Goal: Download file/media

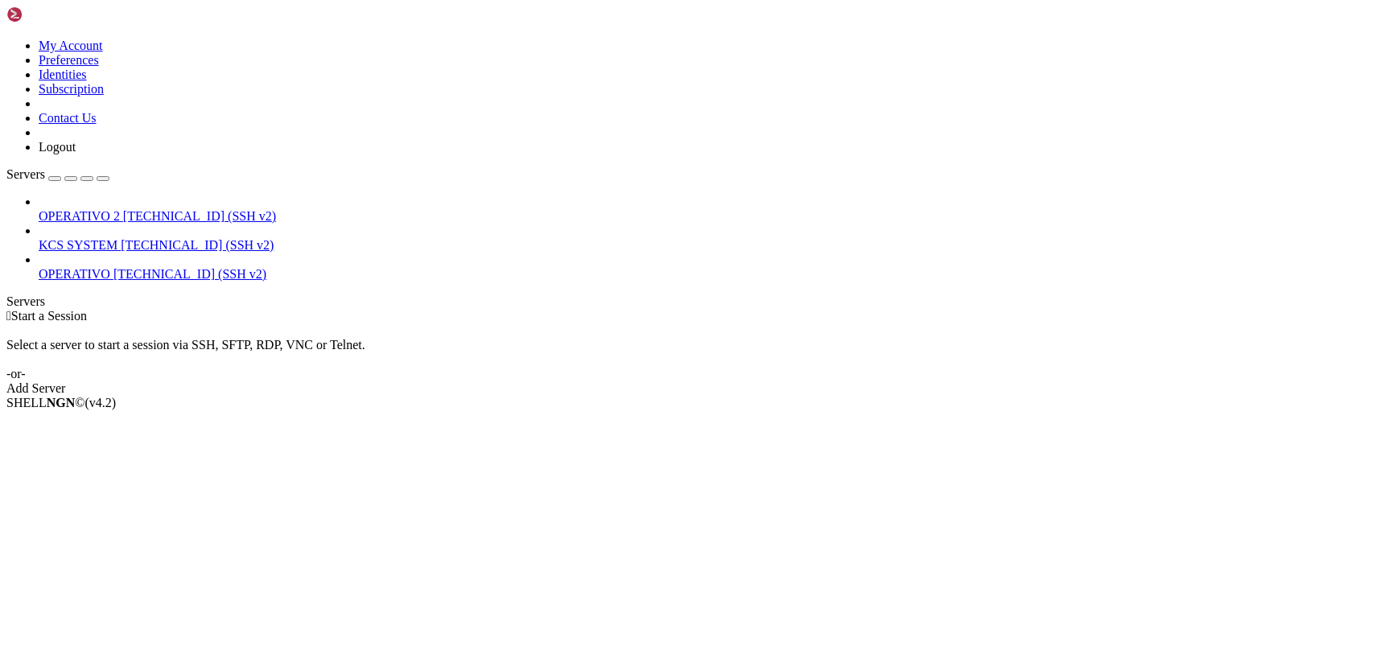
click at [117, 238] on span "KCS SYSTEM" at bounding box center [78, 245] width 79 height 14
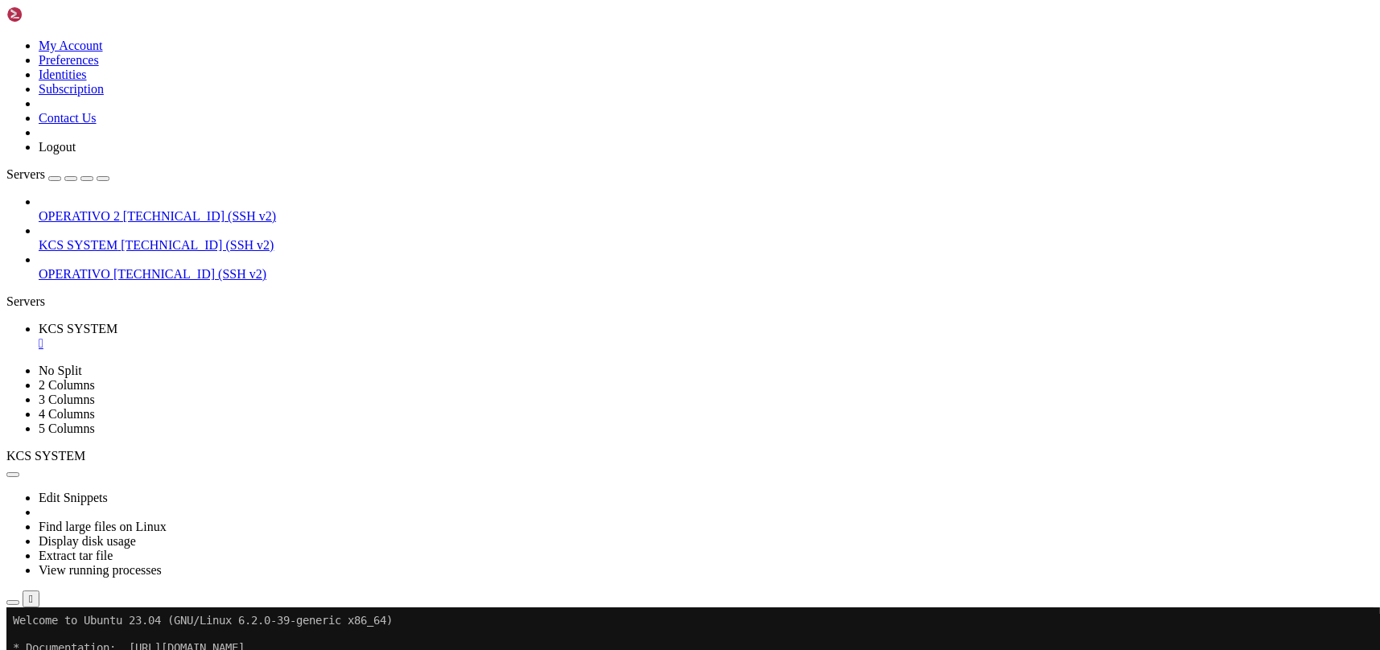
click at [13, 603] on icon "button" at bounding box center [13, 603] width 0 height 0
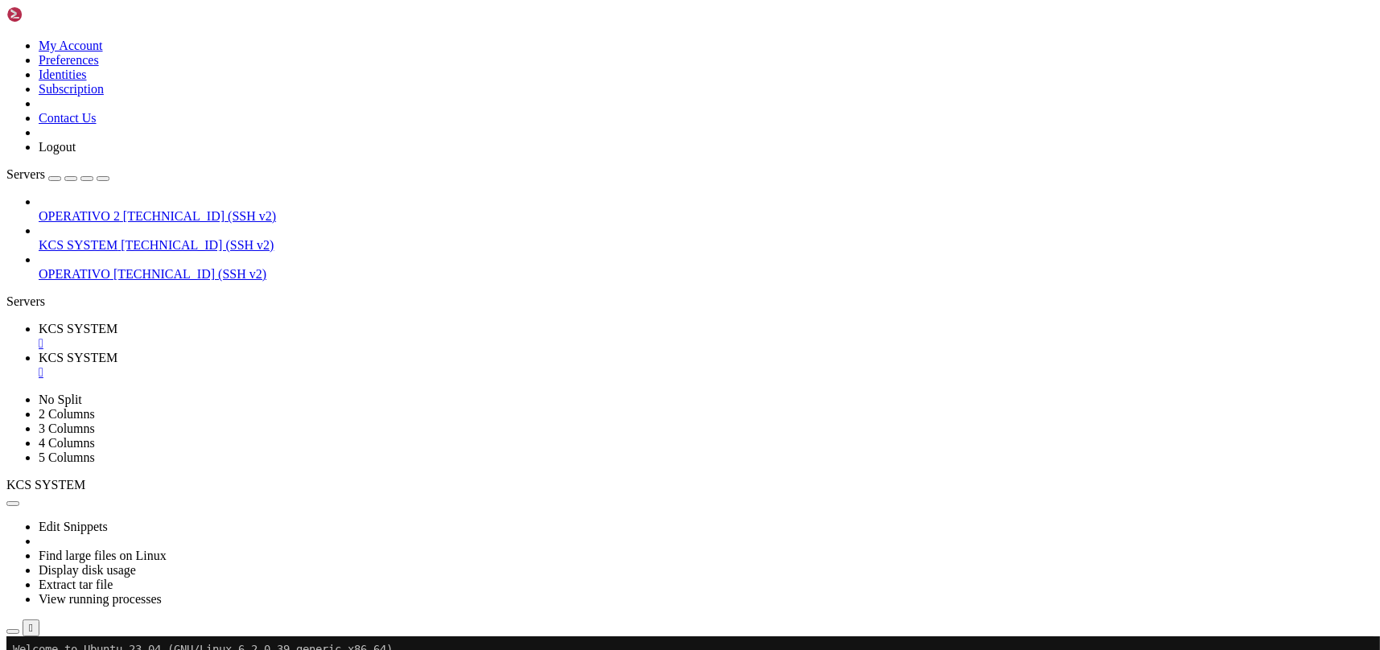
scroll to position [214, 0]
type input "/home/ubuntu/31-app-odoo2"
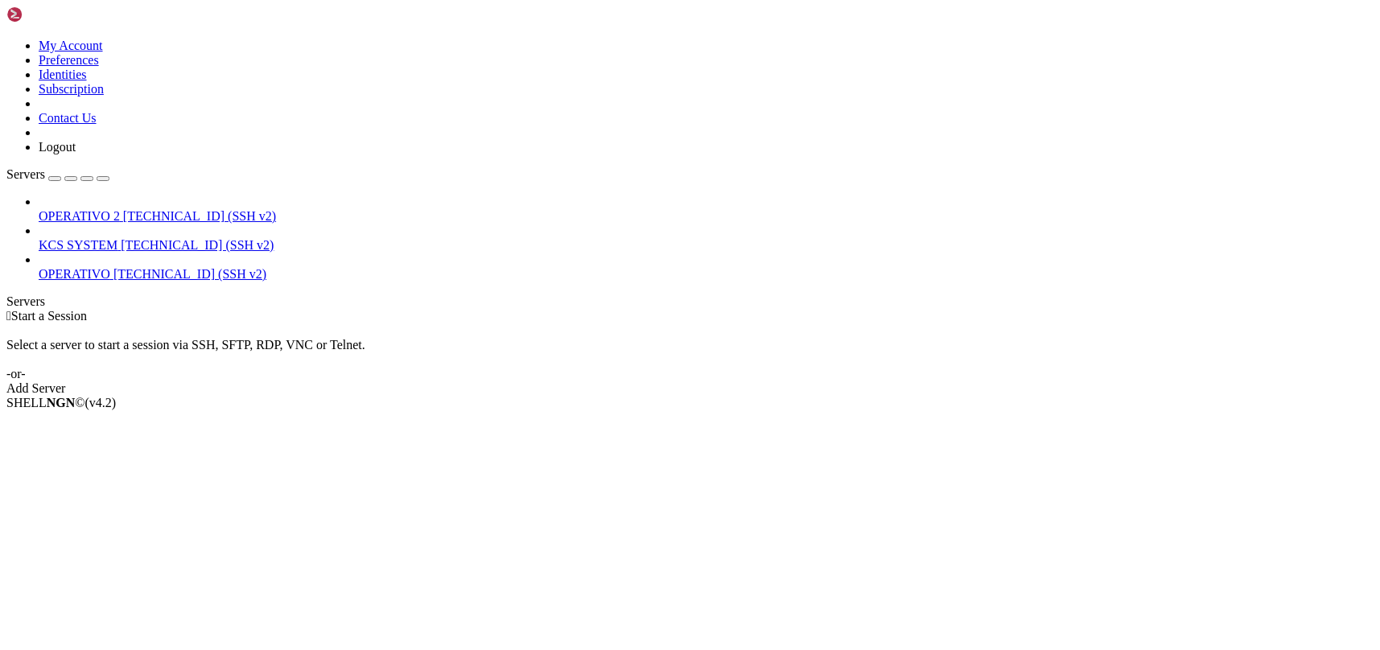
click at [109, 238] on span "KCS SYSTEM" at bounding box center [78, 245] width 79 height 14
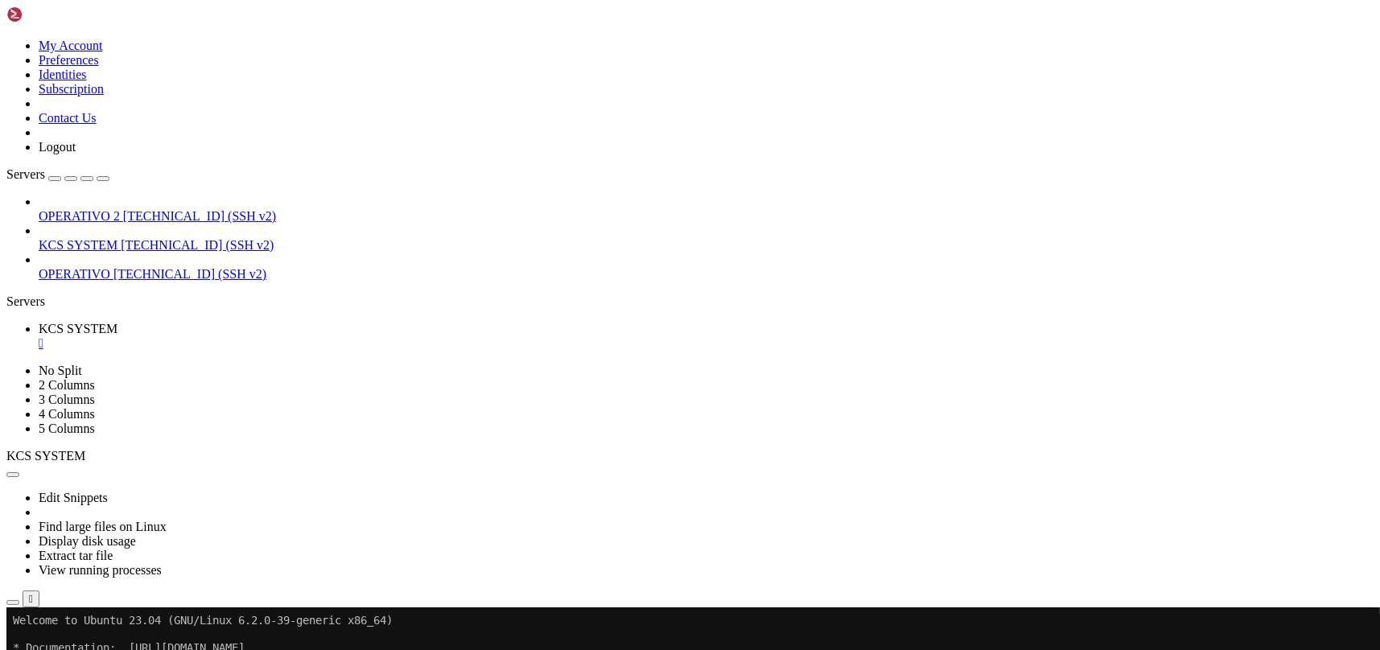
click at [13, 603] on icon "button" at bounding box center [13, 603] width 0 height 0
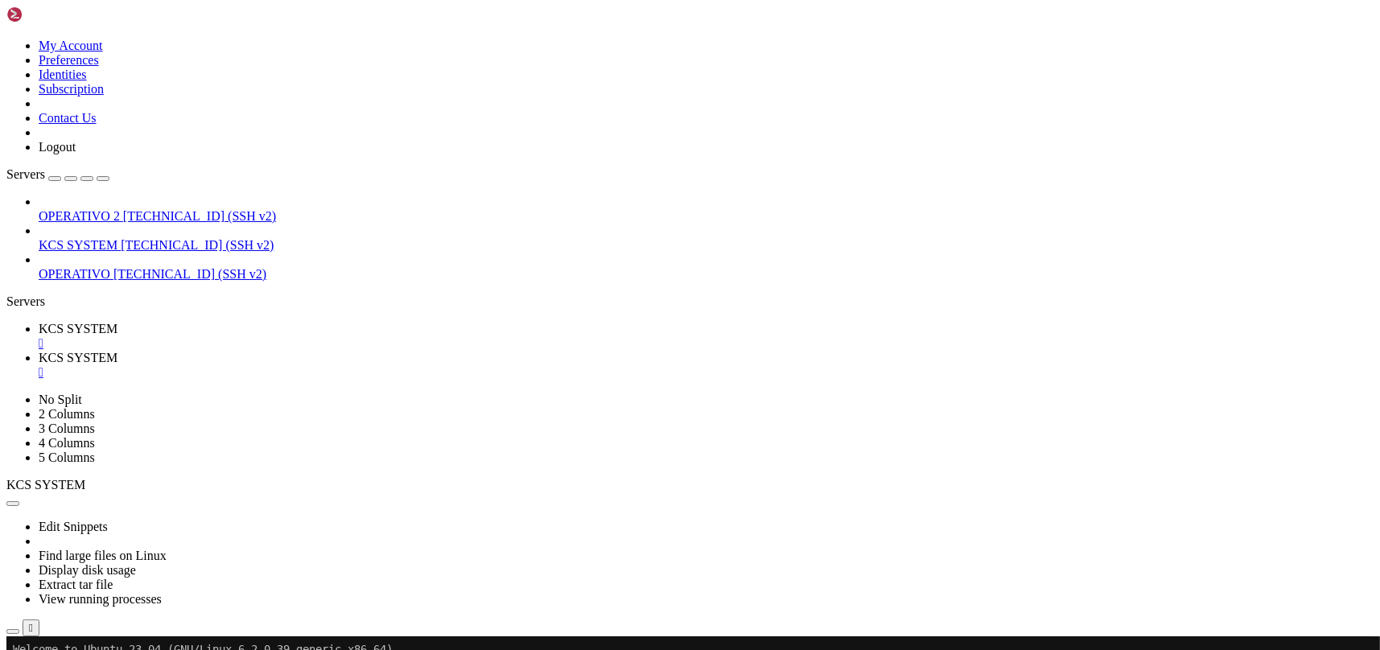
type input "/home/ubuntu/31-app-odoo2"
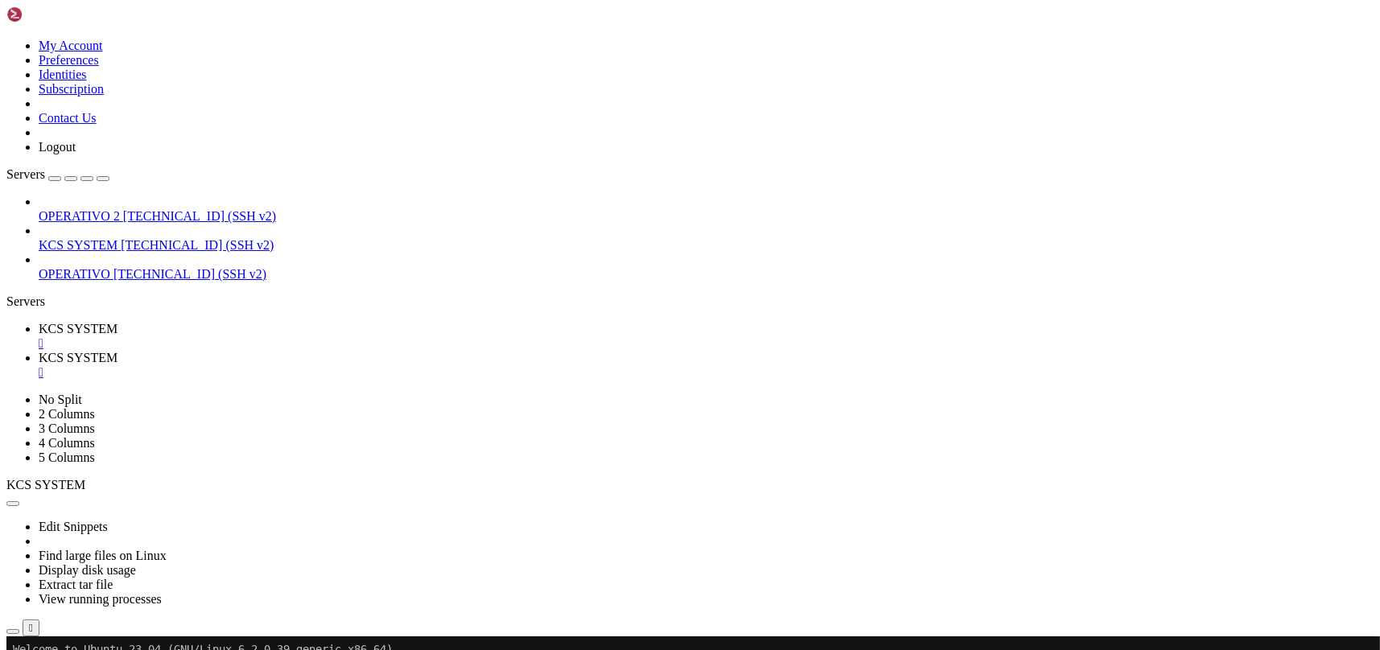
click at [423, 365] on div "" at bounding box center [706, 372] width 1335 height 14
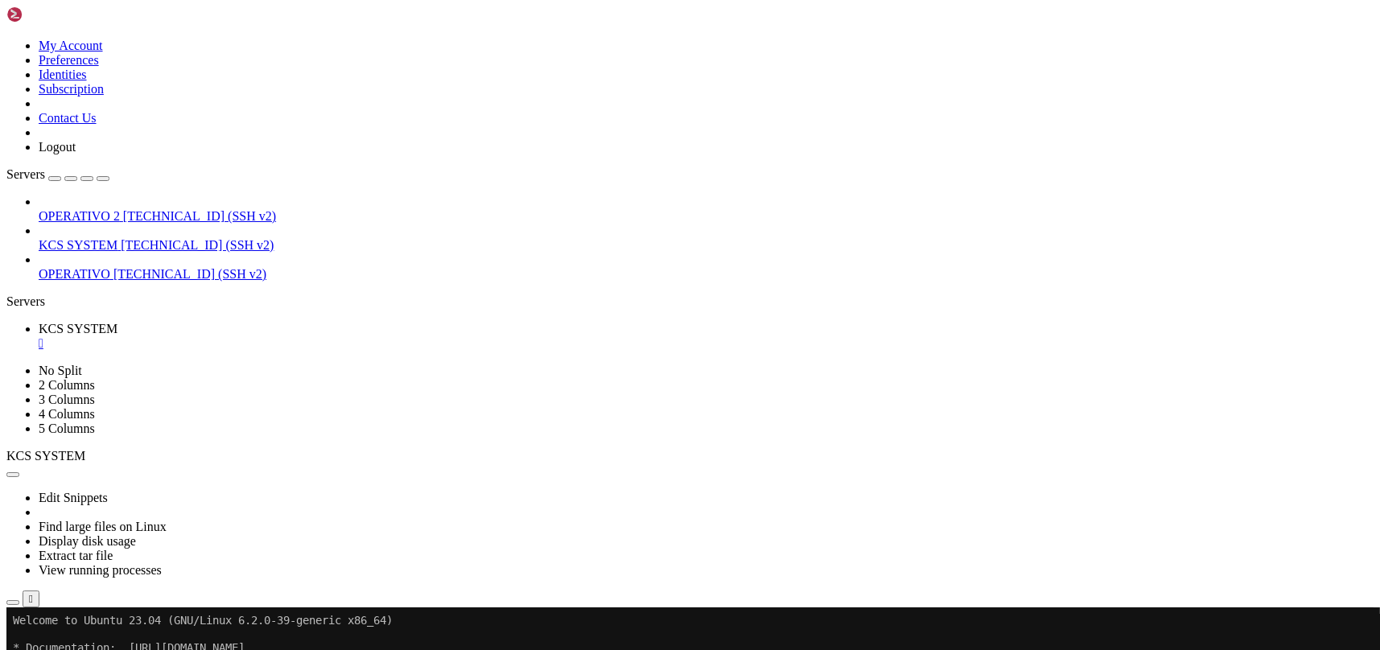
click at [13, 603] on icon "button" at bounding box center [13, 603] width 0 height 0
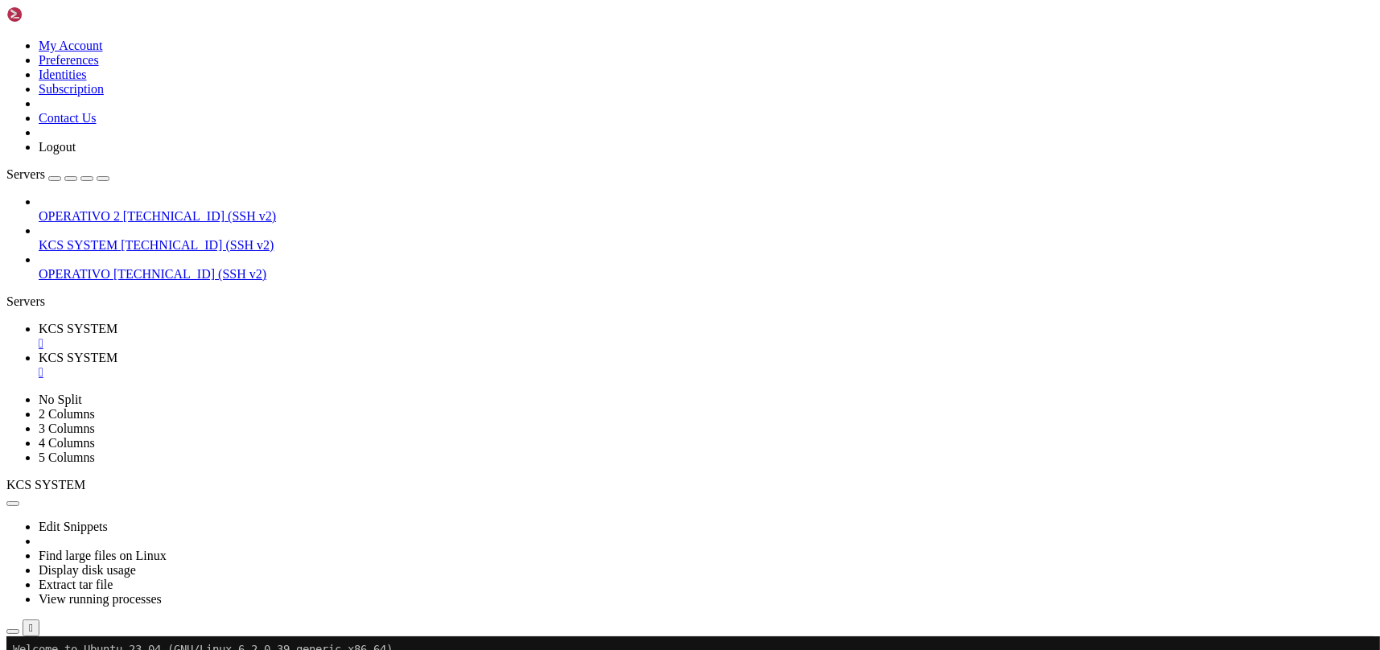
type input "/home/ubuntu/31-app-odoo2"
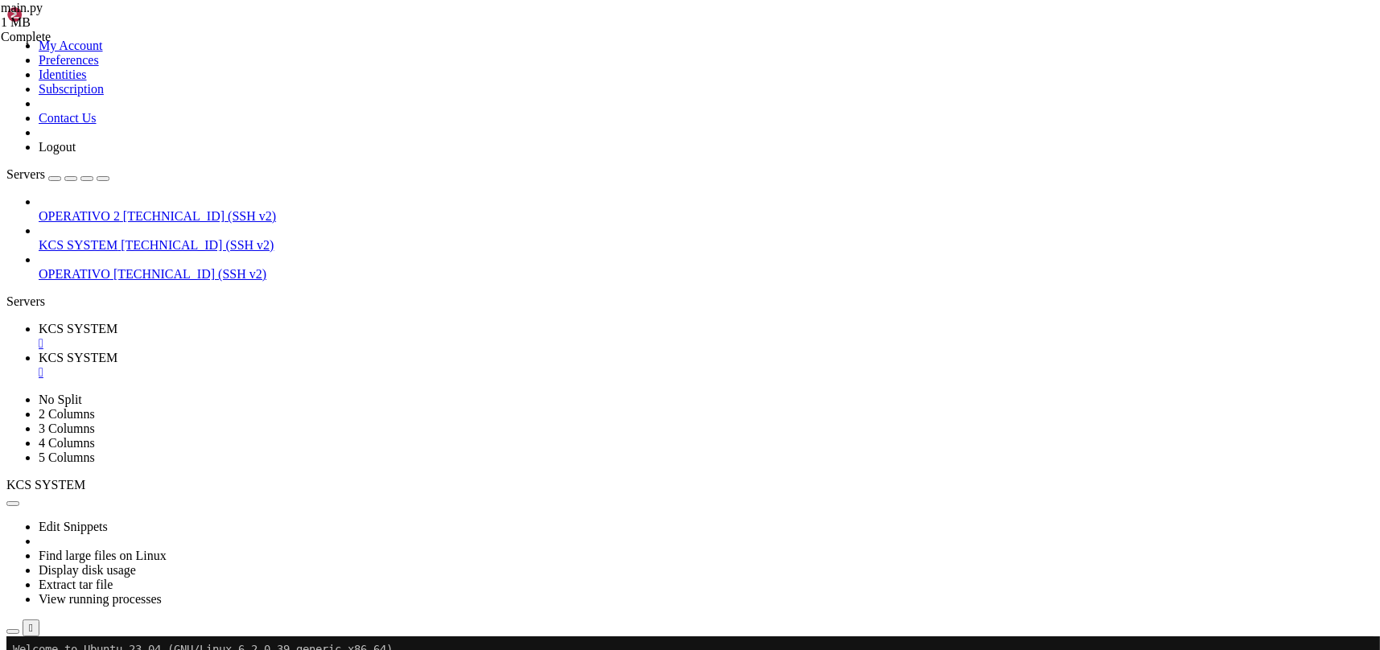
click at [429, 365] on div "" at bounding box center [706, 372] width 1335 height 14
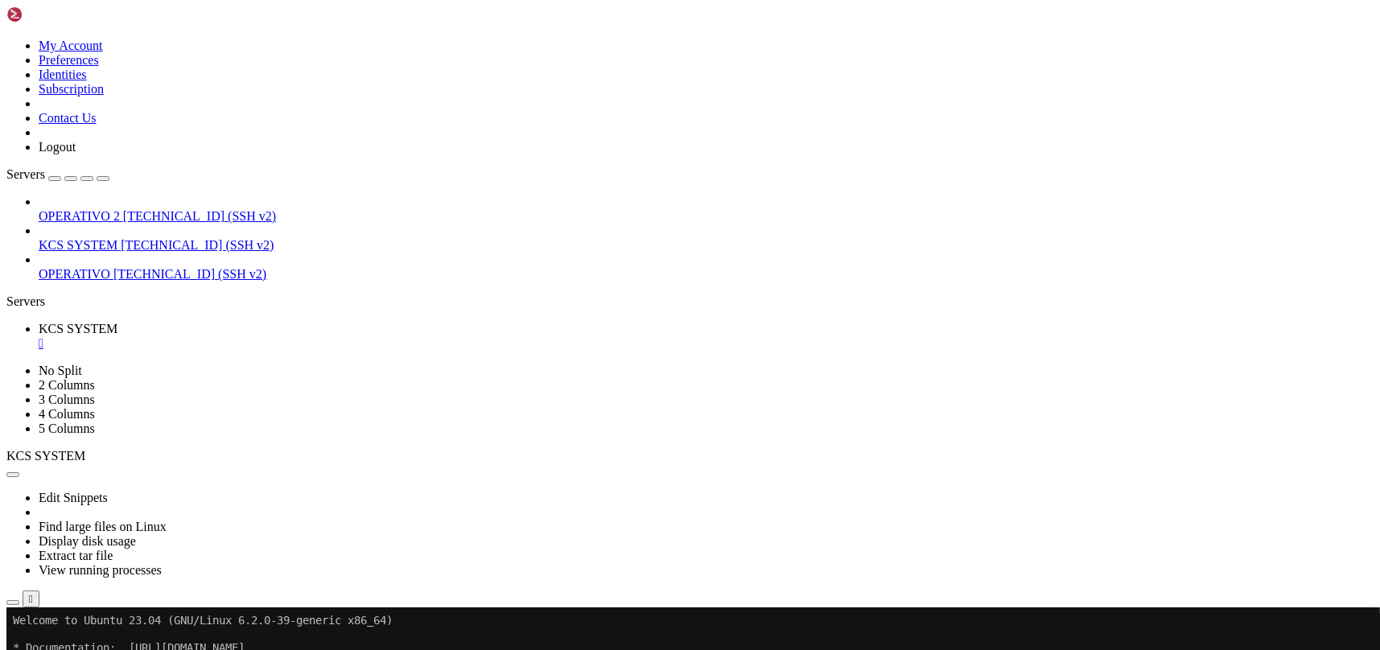
click at [19, 472] on button "button" at bounding box center [12, 474] width 13 height 5
click at [13, 603] on icon "button" at bounding box center [13, 603] width 0 height 0
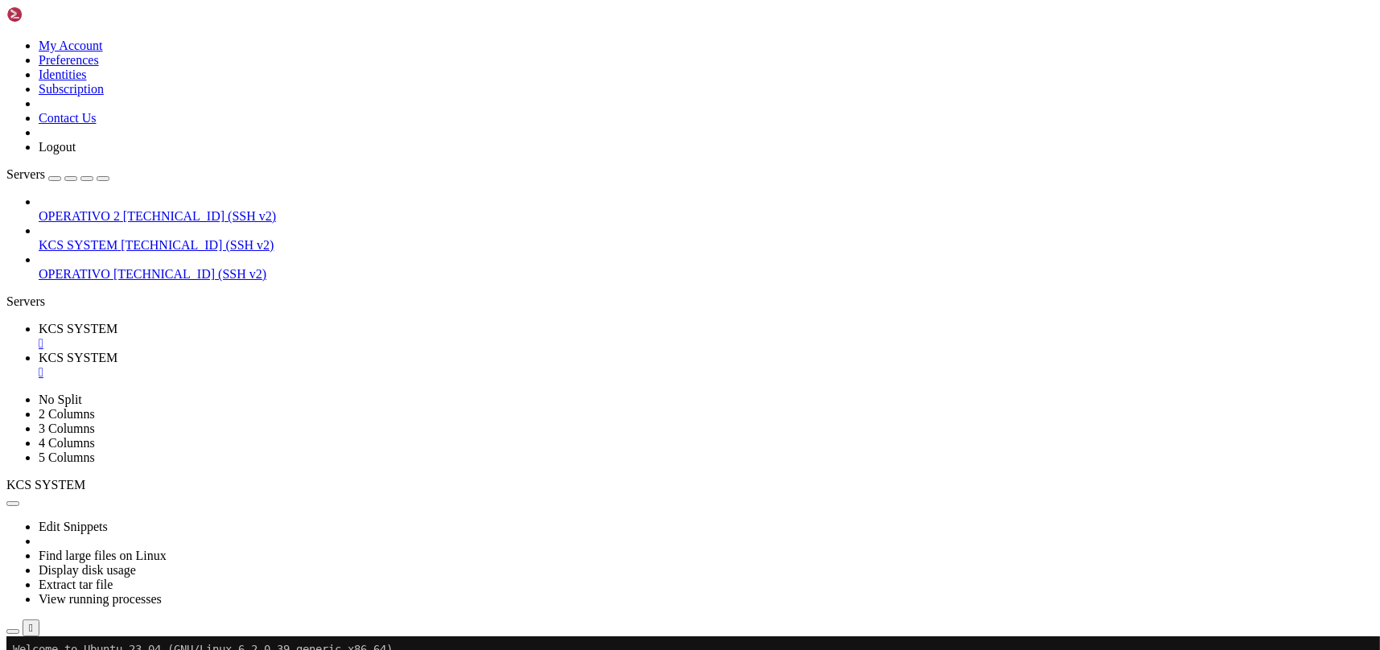
scroll to position [0, 0]
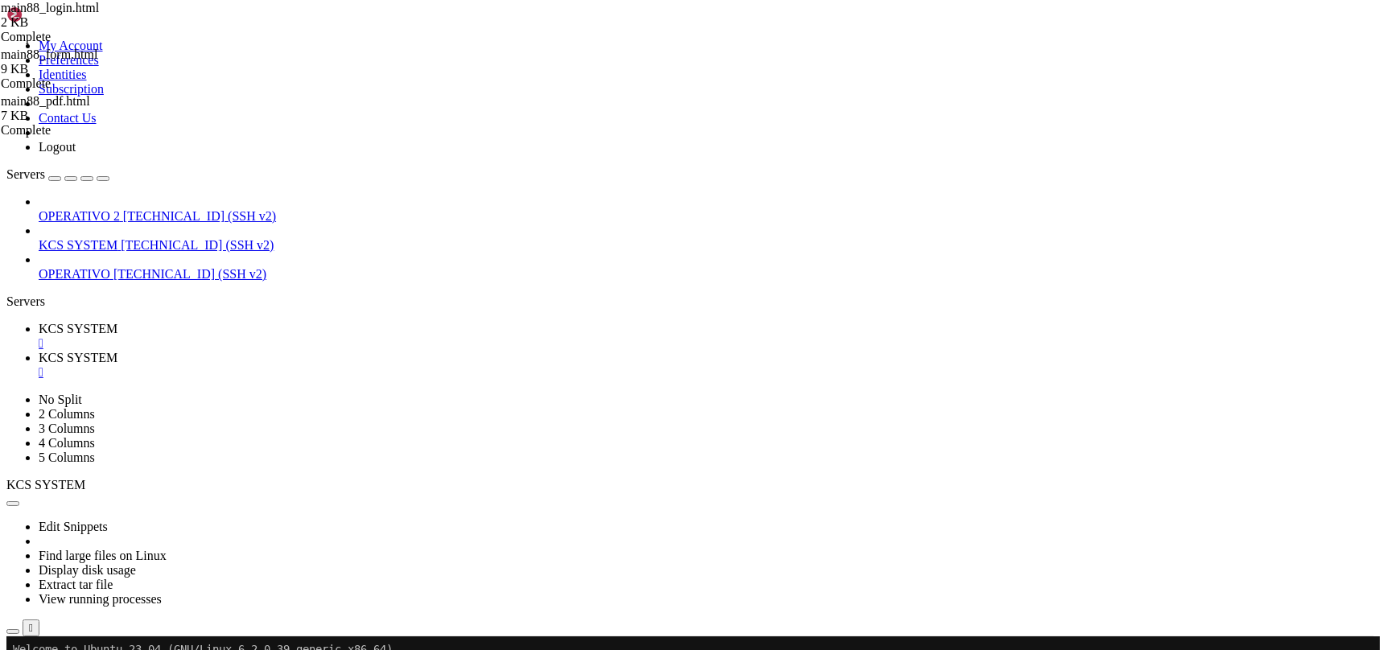
type input "/home/ubuntu/31-app-odoo2"
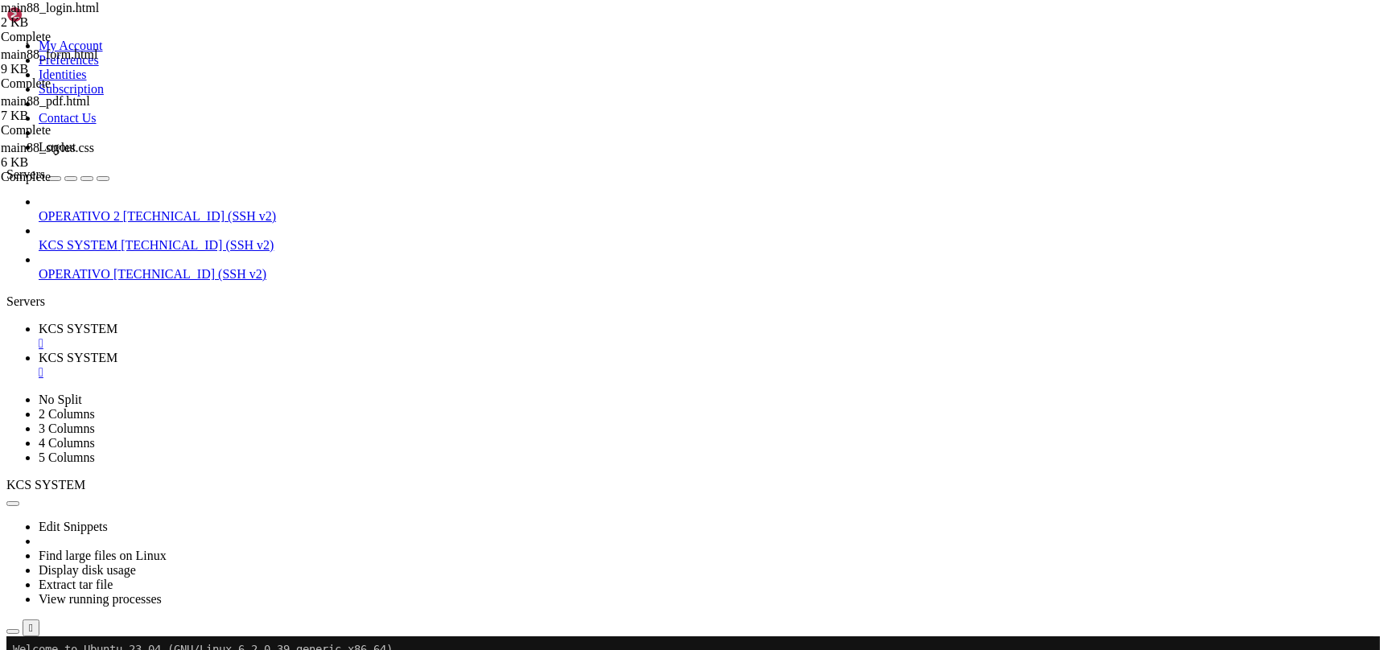
scroll to position [214, 0]
click at [424, 365] on div "" at bounding box center [706, 372] width 1335 height 14
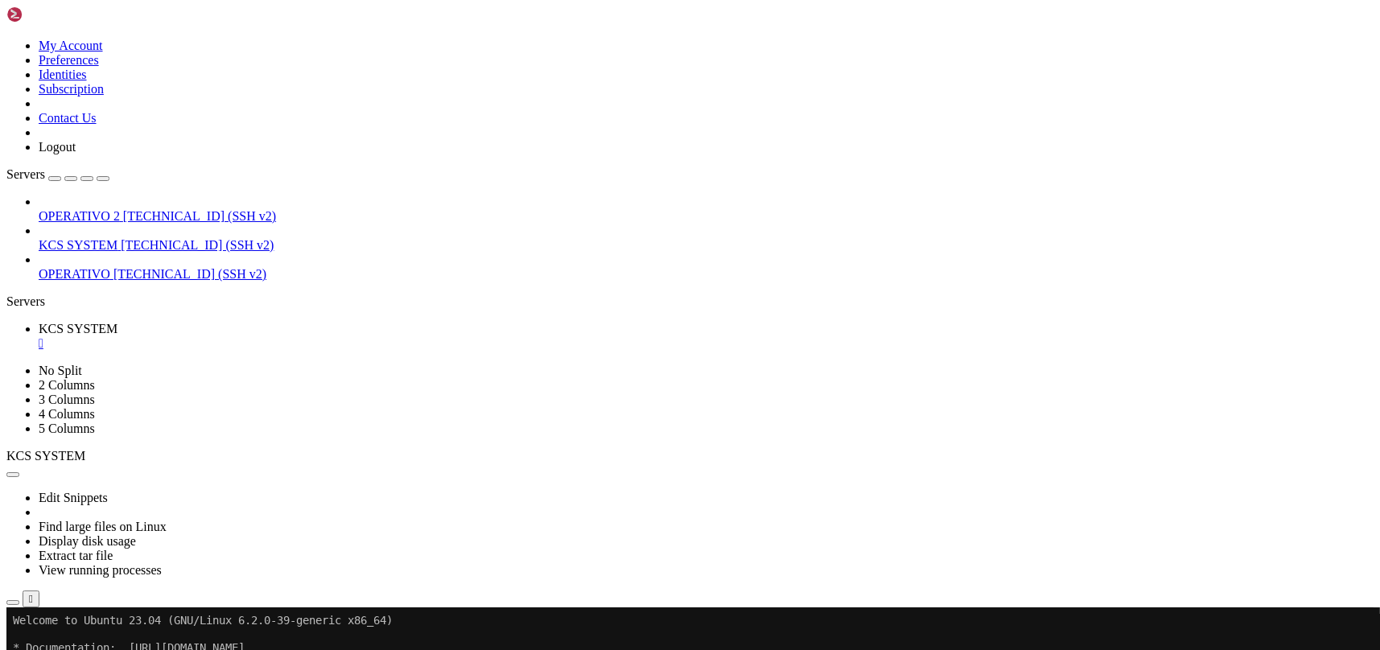
click at [305, 322] on link "KCS SYSTEM " at bounding box center [706, 336] width 1335 height 29
click at [307, 336] on div "" at bounding box center [706, 343] width 1335 height 14
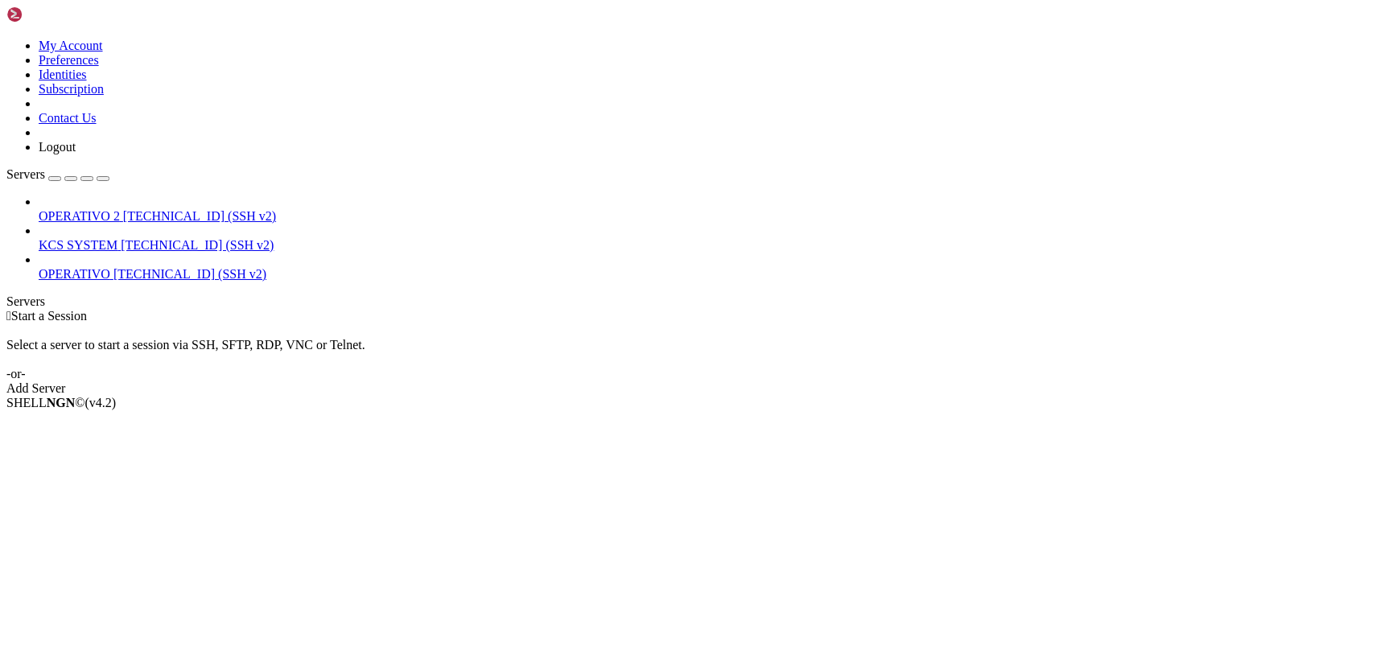
click at [121, 238] on span "[TECHNICAL_ID] (SSH v2)" at bounding box center [197, 245] width 153 height 14
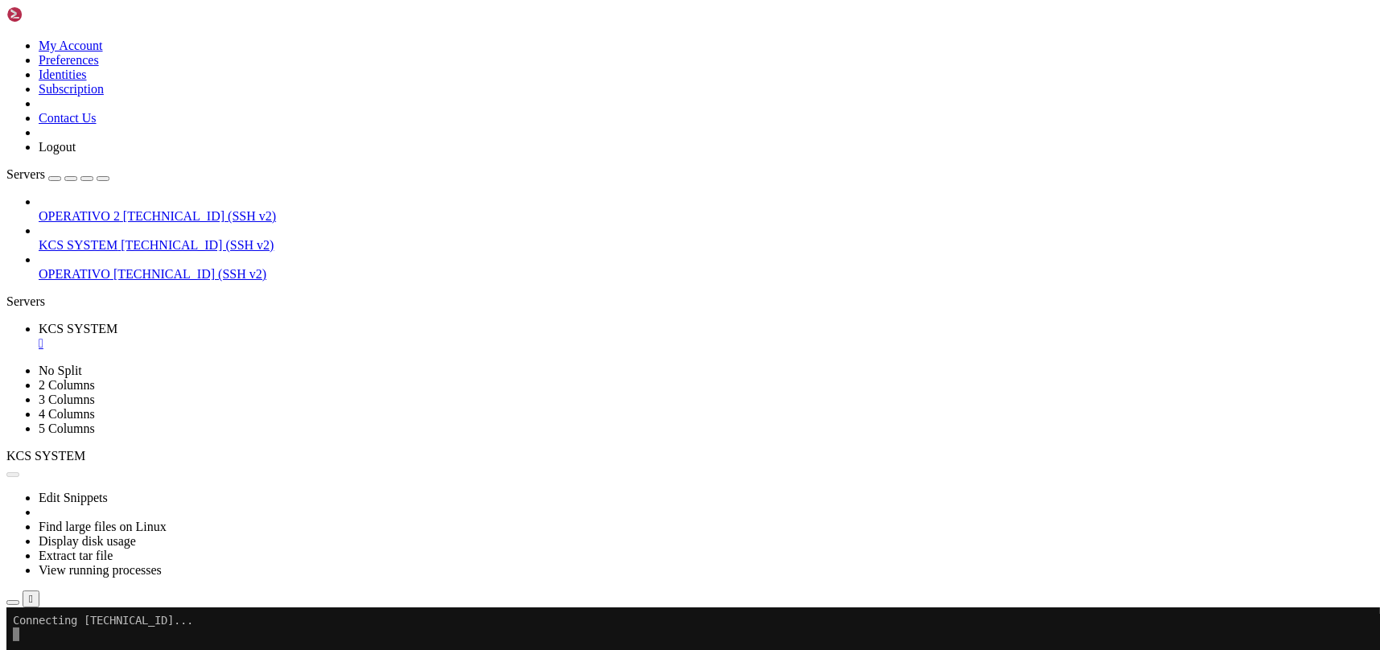
scroll to position [0, 0]
click at [308, 336] on div "" at bounding box center [706, 343] width 1335 height 14
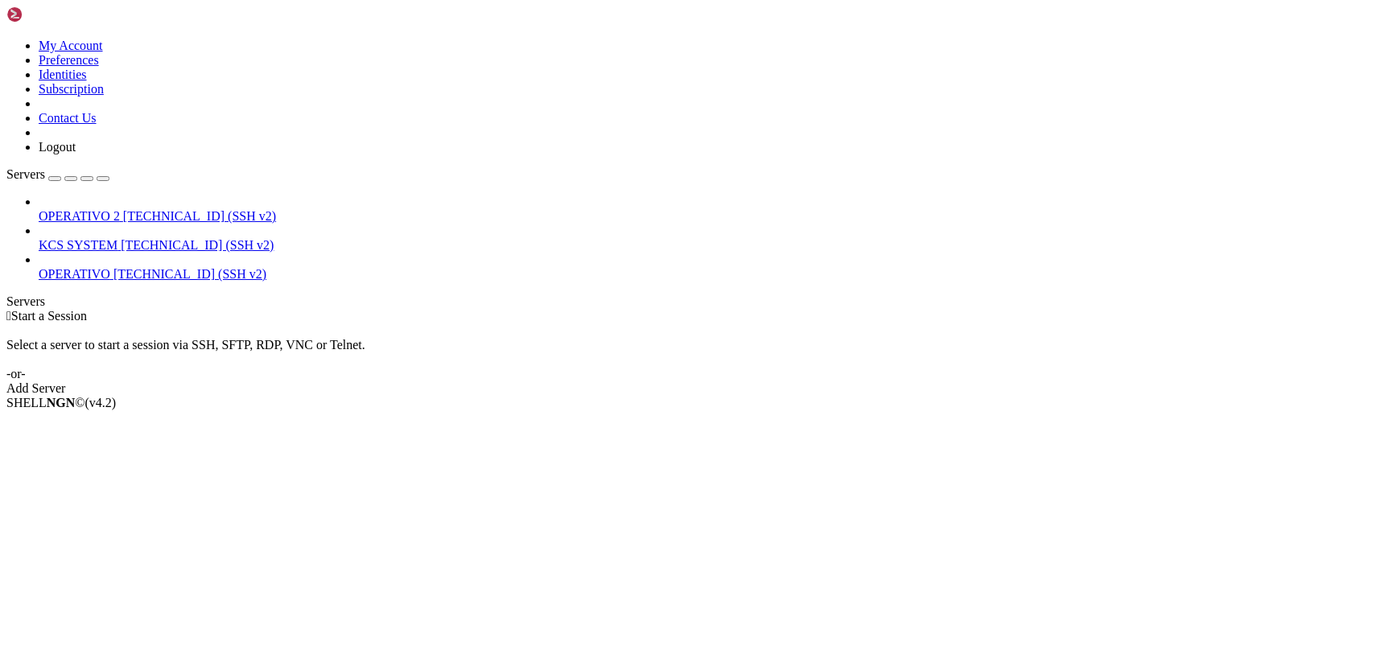
click at [117, 238] on span "KCS SYSTEM" at bounding box center [78, 245] width 79 height 14
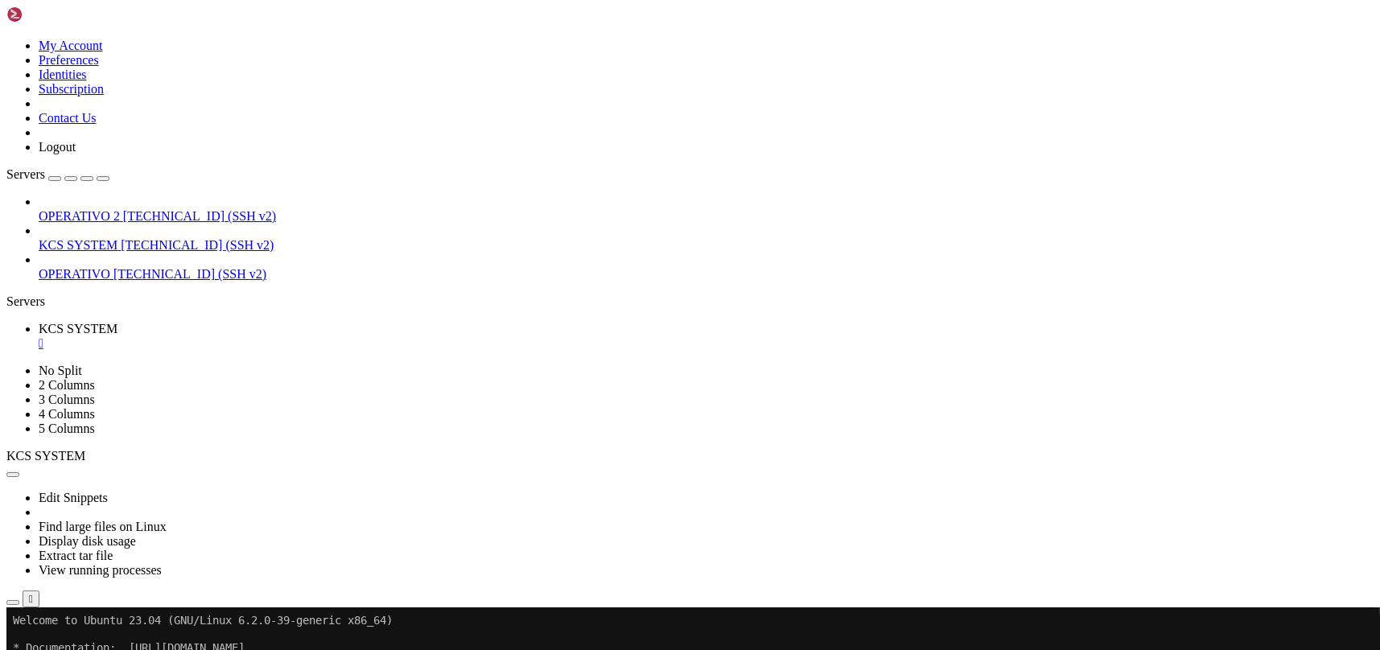
click at [19, 600] on button "button" at bounding box center [12, 602] width 13 height 5
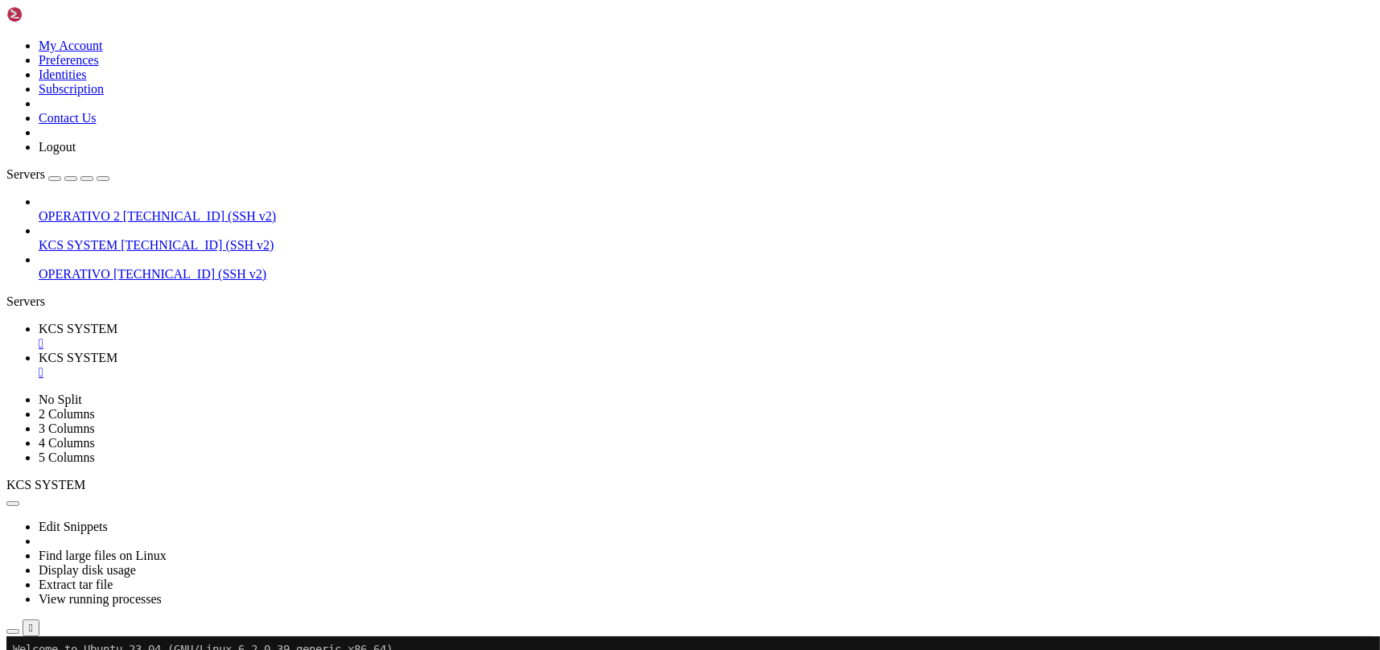
type input "/home/ubuntu/31-app-odoo2"
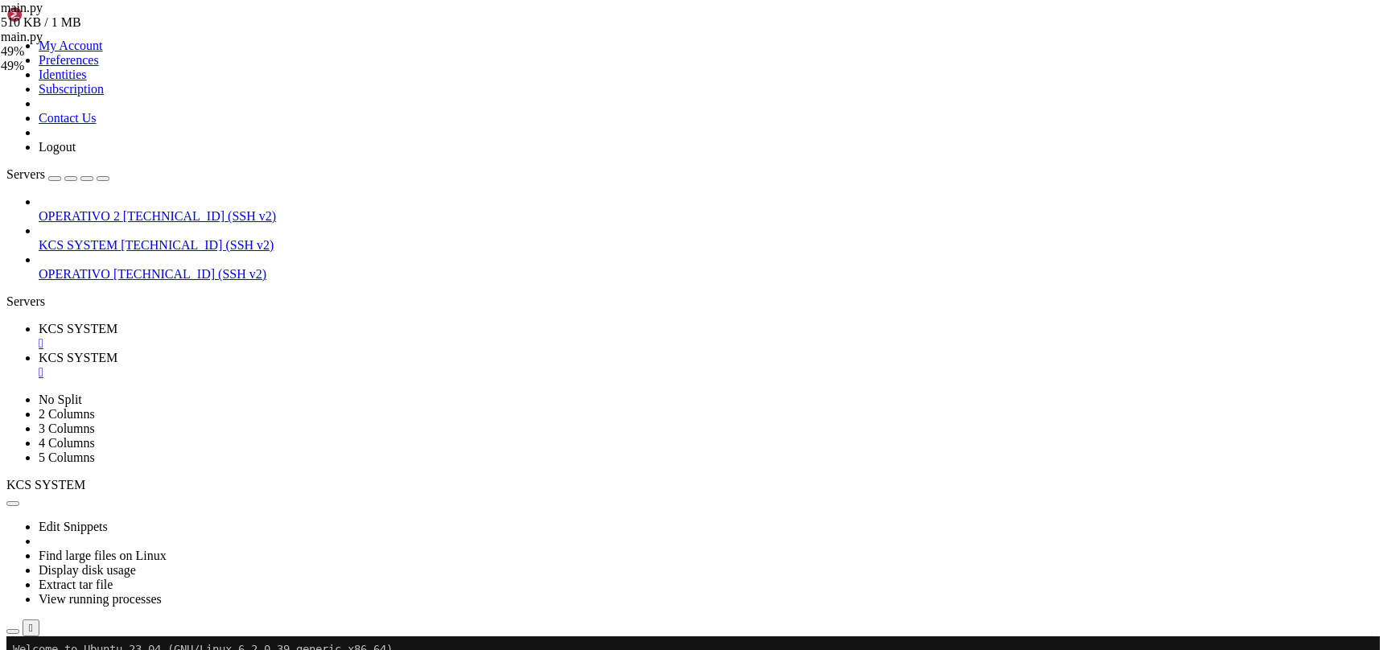
drag, startPoint x: 257, startPoint y: 25, endPoint x: 118, endPoint y: 2, distance: 140.3
click at [117, 322] on span "KCS SYSTEM" at bounding box center [78, 329] width 79 height 14
click at [117, 351] on span "KCS SYSTEM" at bounding box center [78, 358] width 79 height 14
click at [426, 365] on div "" at bounding box center [706, 372] width 1335 height 14
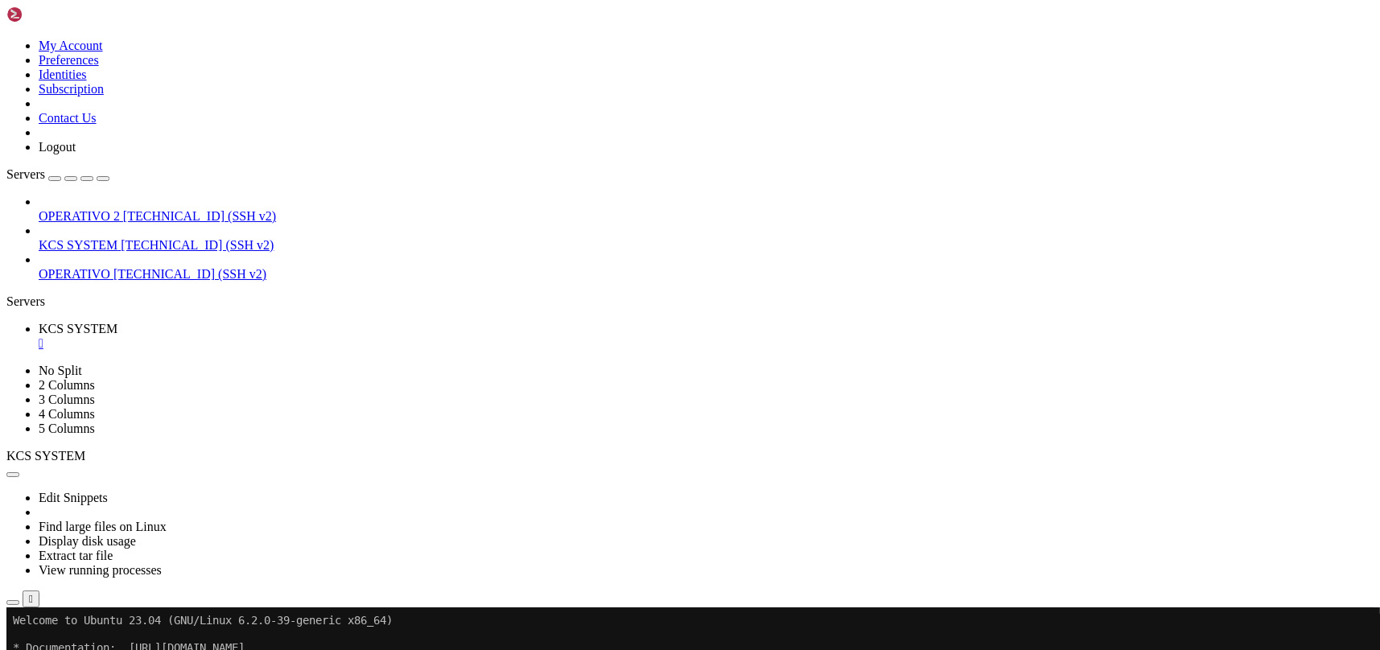
click at [308, 336] on div "" at bounding box center [706, 343] width 1335 height 14
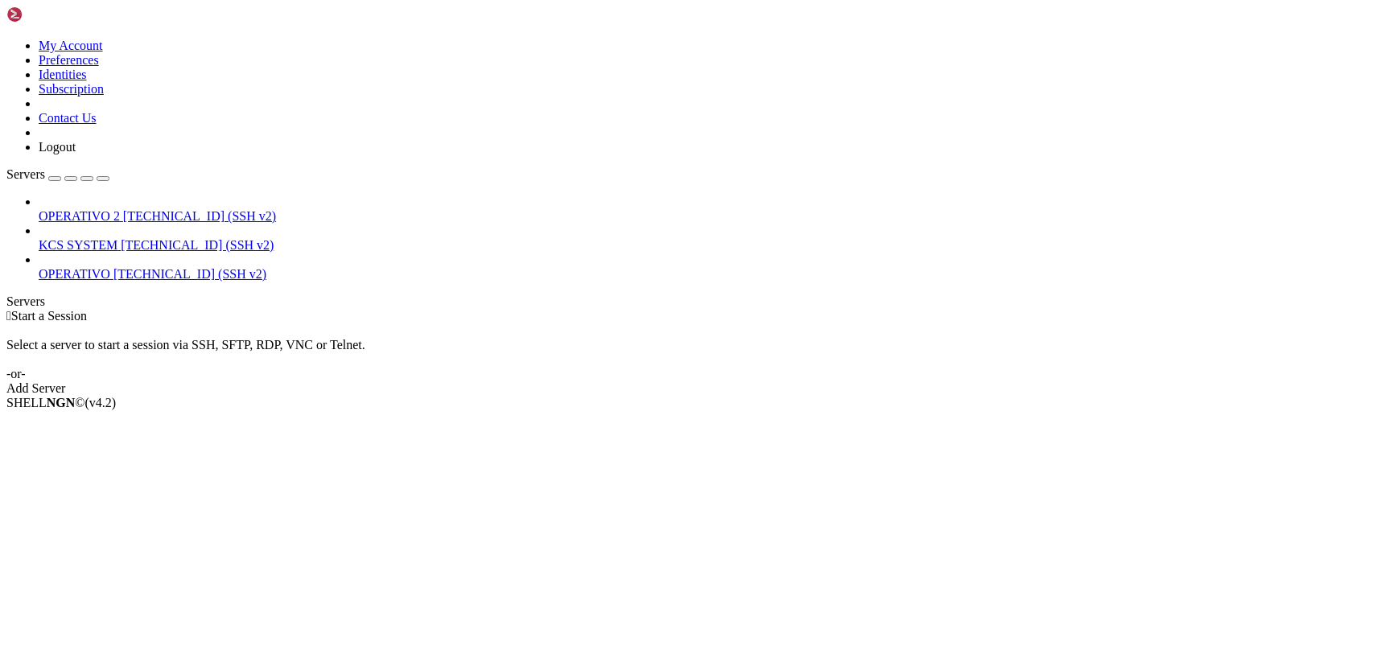
click at [117, 238] on span "KCS SYSTEM" at bounding box center [78, 245] width 79 height 14
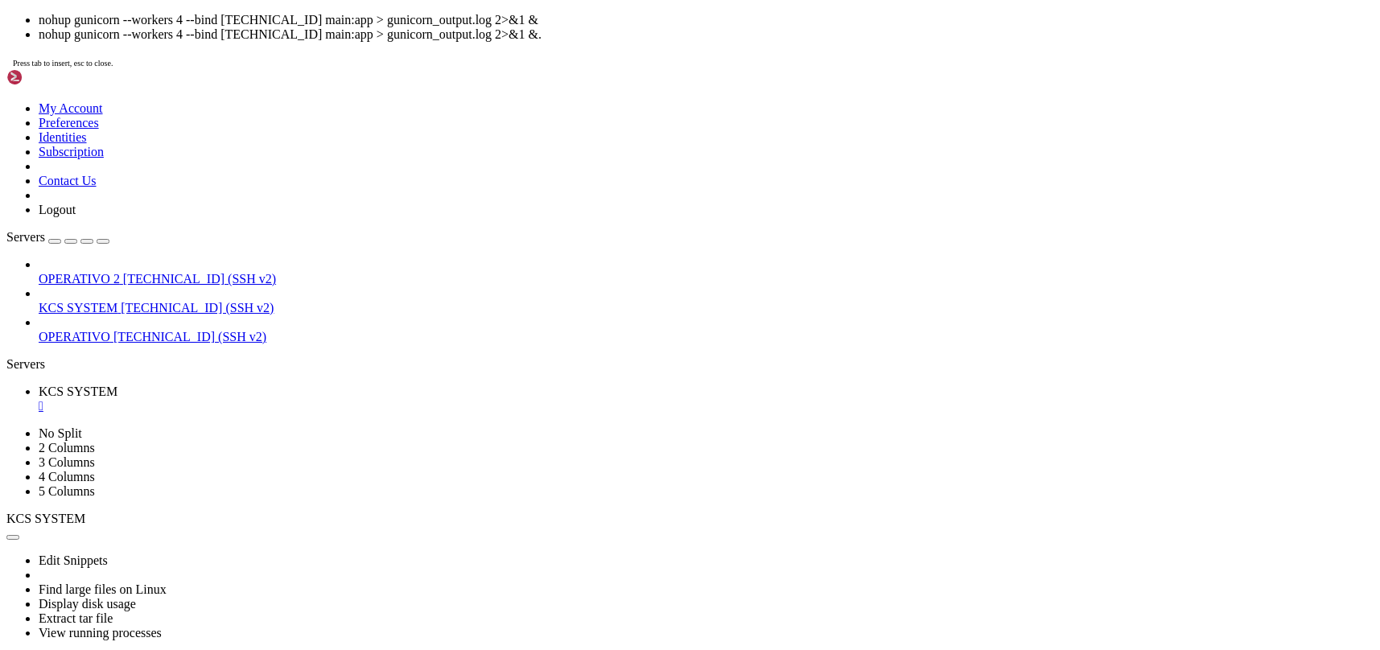
scroll to position [136, 0]
